Goal: Transaction & Acquisition: Subscribe to service/newsletter

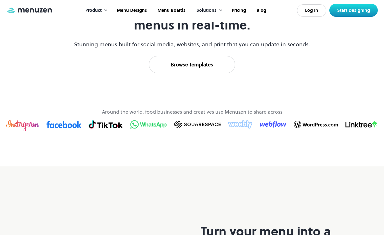
scroll to position [342, 0]
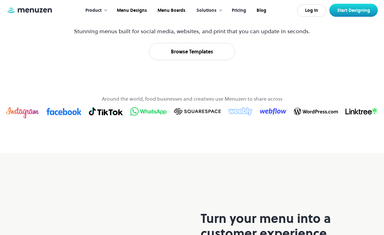
click at [245, 12] on link "Pricing" at bounding box center [238, 10] width 25 height 19
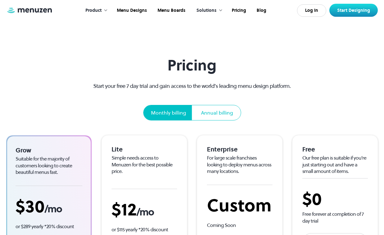
click at [207, 86] on p "Start your free 7 day trial and gain access to the world’s leading menu design …" at bounding box center [192, 86] width 220 height 8
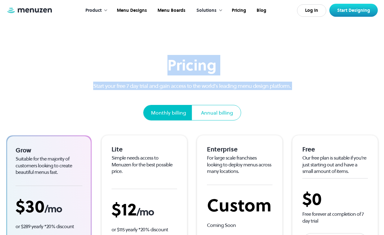
drag, startPoint x: 207, startPoint y: 86, endPoint x: 204, endPoint y: 69, distance: 17.6
click at [204, 69] on div "Pricing Start your free 7 day trial and gain access to the world’s leading menu…" at bounding box center [192, 89] width 220 height 64
click at [204, 69] on h1 "Pricing" at bounding box center [192, 66] width 220 height 18
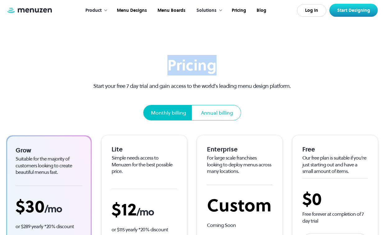
click at [204, 69] on h1 "Pricing" at bounding box center [192, 66] width 220 height 18
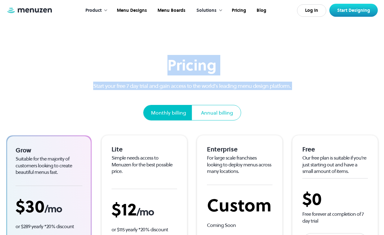
drag, startPoint x: 204, startPoint y: 69, endPoint x: 199, endPoint y: 81, distance: 13.8
click at [199, 81] on div "Pricing Start your free 7 day trial and gain access to the world’s leading menu…" at bounding box center [192, 89] width 220 height 64
click at [198, 84] on p "Start your free 7 day trial and gain access to the world’s leading menu design …" at bounding box center [192, 86] width 220 height 8
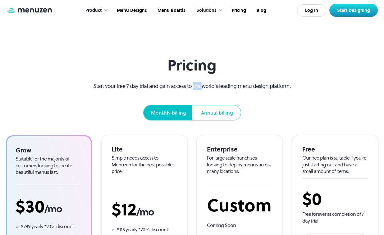
click at [198, 84] on p "Start your free 7 day trial and gain access to the world’s leading menu design …" at bounding box center [192, 86] width 220 height 8
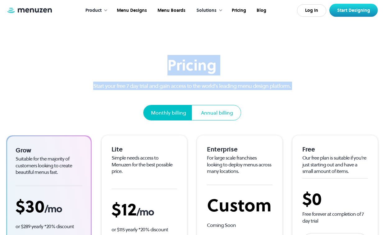
drag, startPoint x: 198, startPoint y: 84, endPoint x: 195, endPoint y: 66, distance: 17.7
click at [195, 66] on div "Pricing Start your free 7 day trial and gain access to the world’s leading menu…" at bounding box center [192, 89] width 220 height 64
click at [195, 66] on h1 "Pricing" at bounding box center [192, 66] width 220 height 18
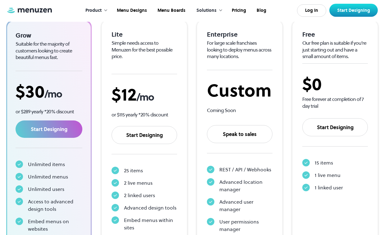
scroll to position [124, 0]
